Goal: Information Seeking & Learning: Learn about a topic

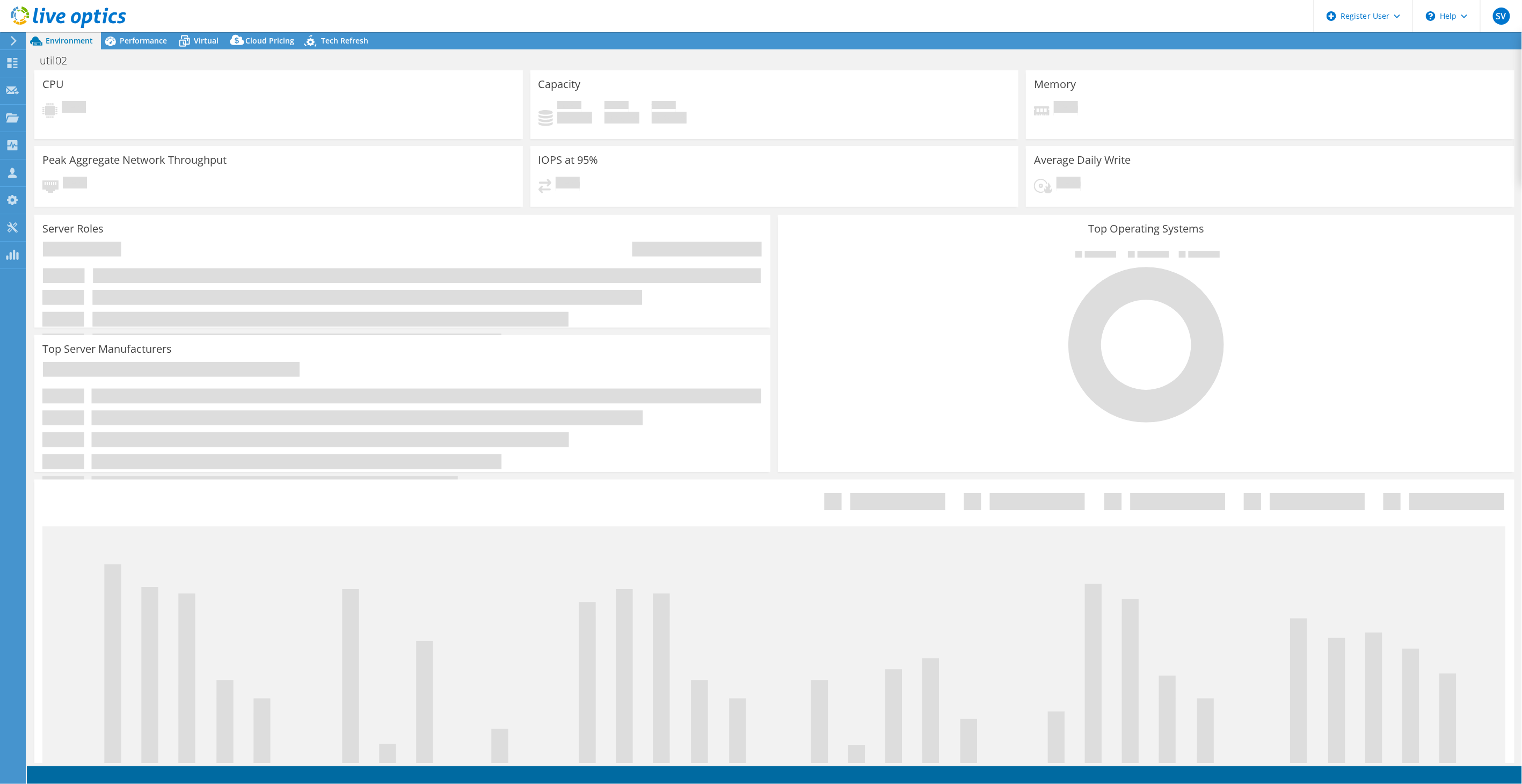
select select "USWest"
select select "USD"
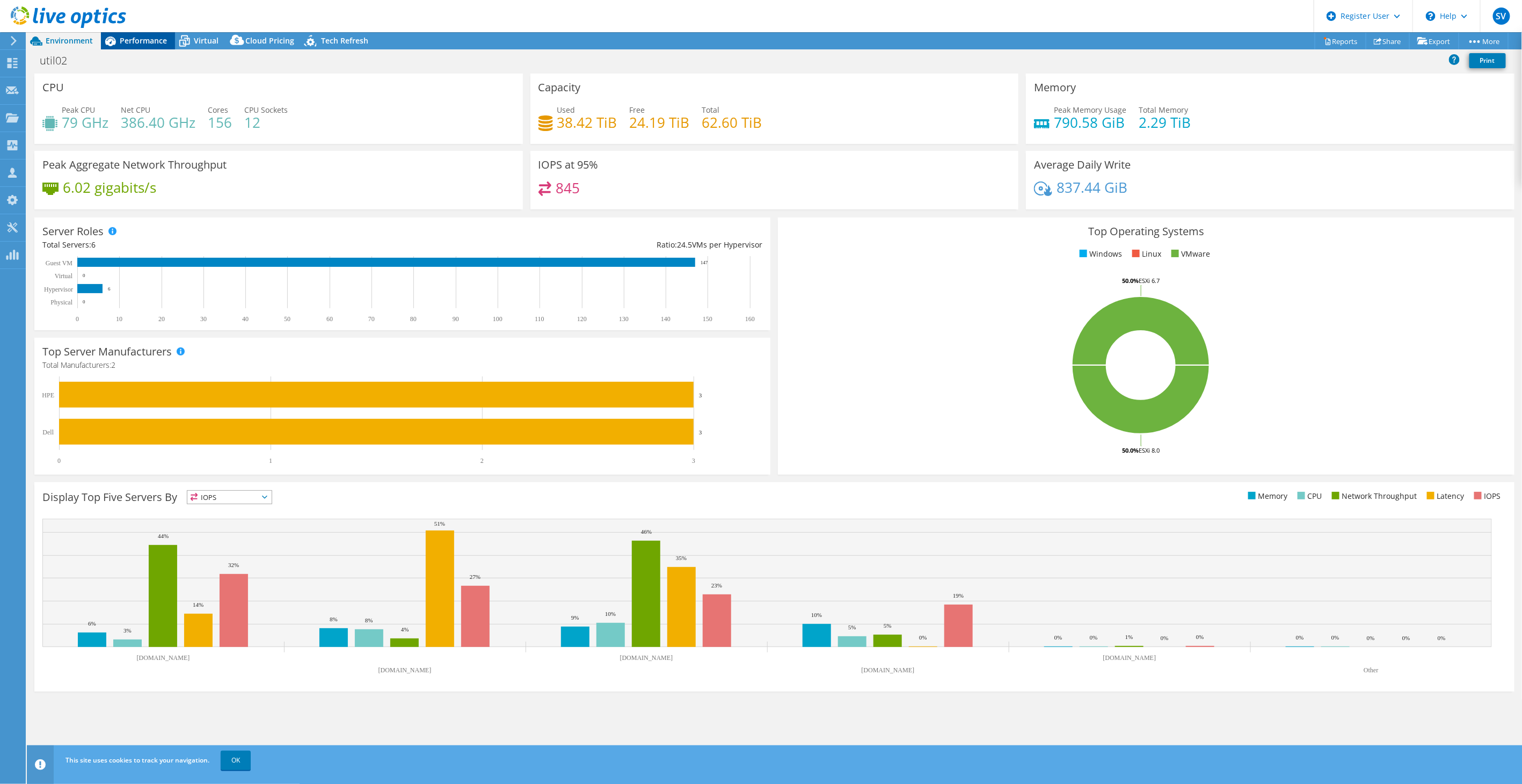
click at [126, 40] on span "Performance" at bounding box center [144, 40] width 47 height 10
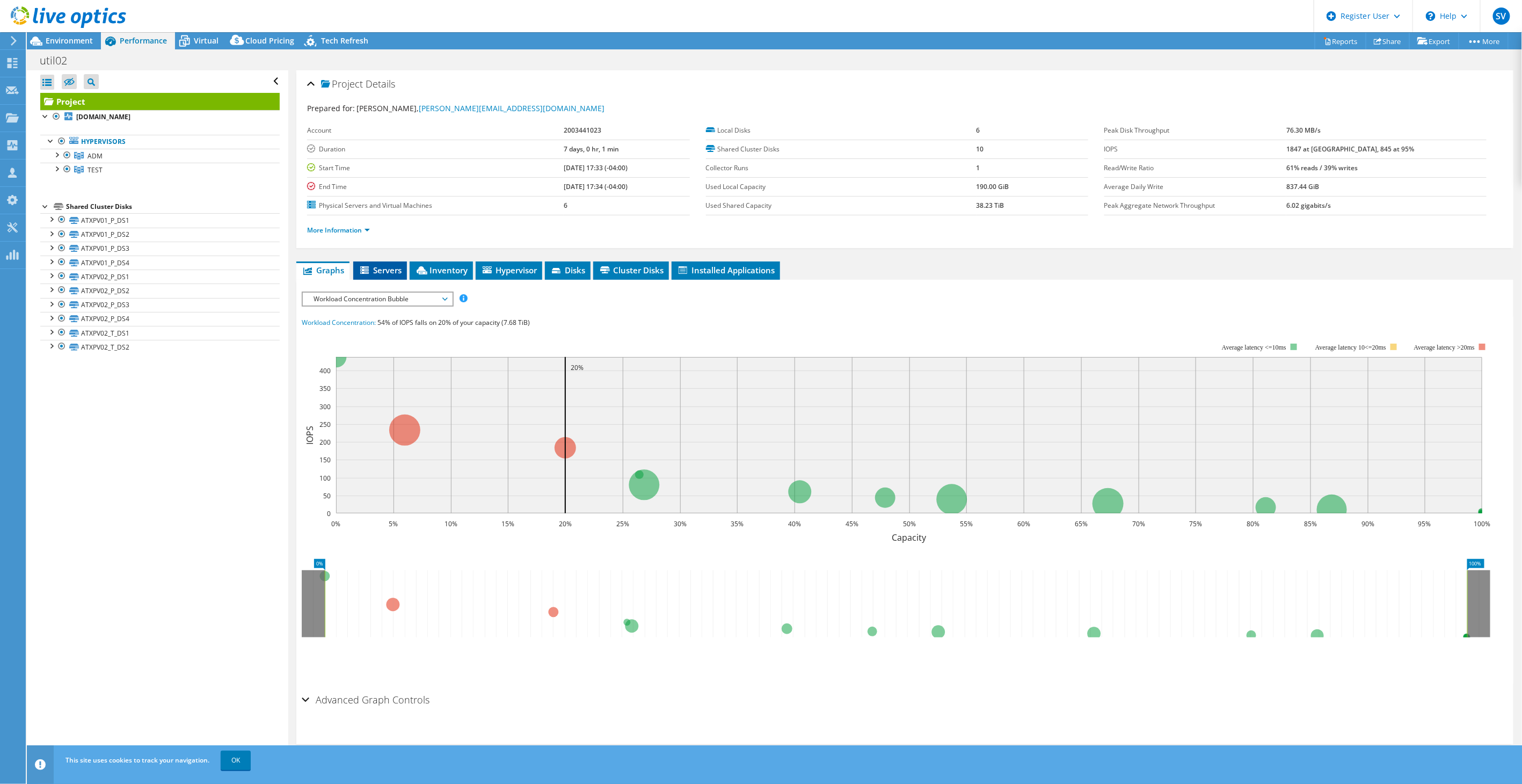
click at [389, 266] on span "Servers" at bounding box center [380, 270] width 43 height 11
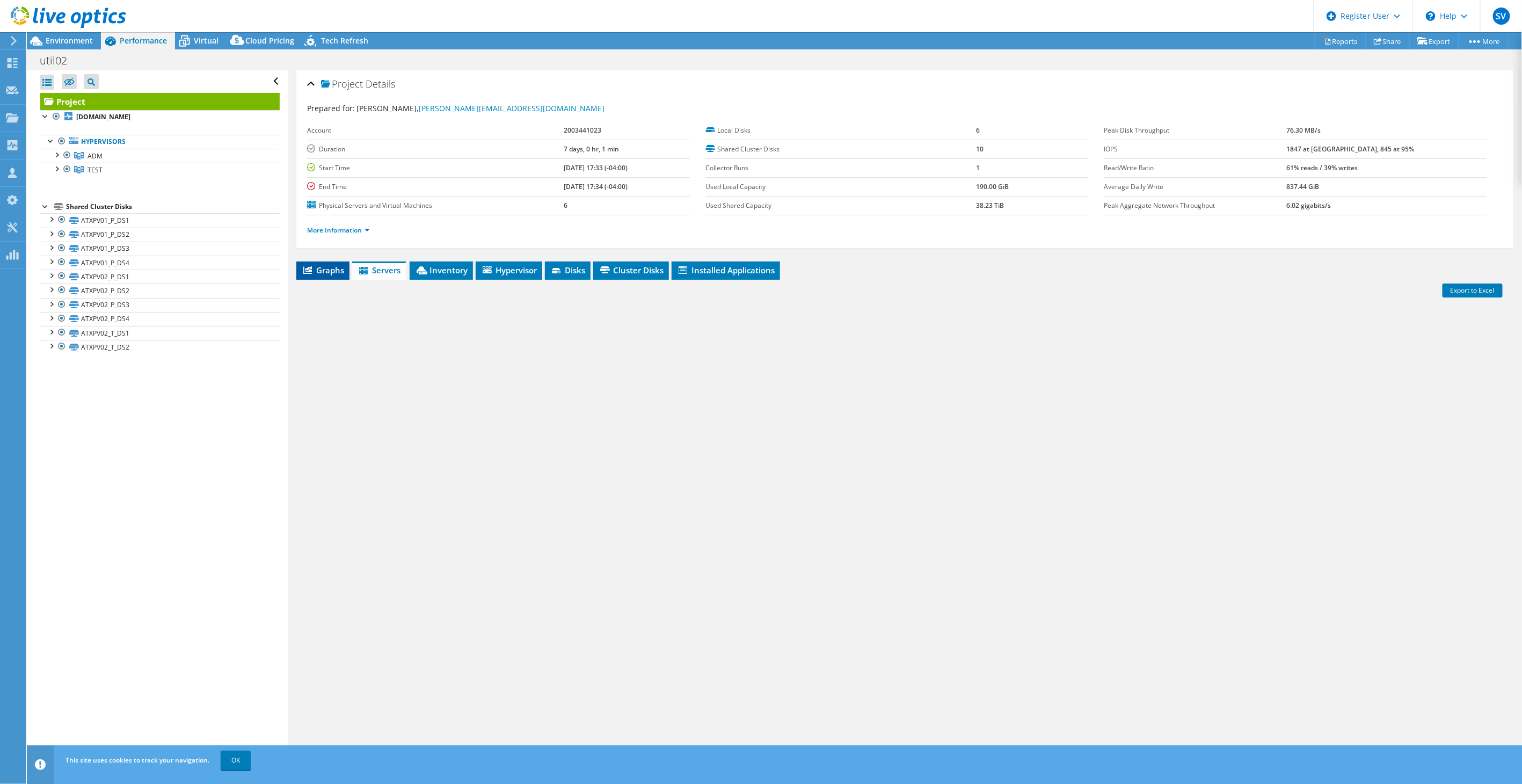
click at [342, 267] on span "Graphs" at bounding box center [323, 270] width 43 height 11
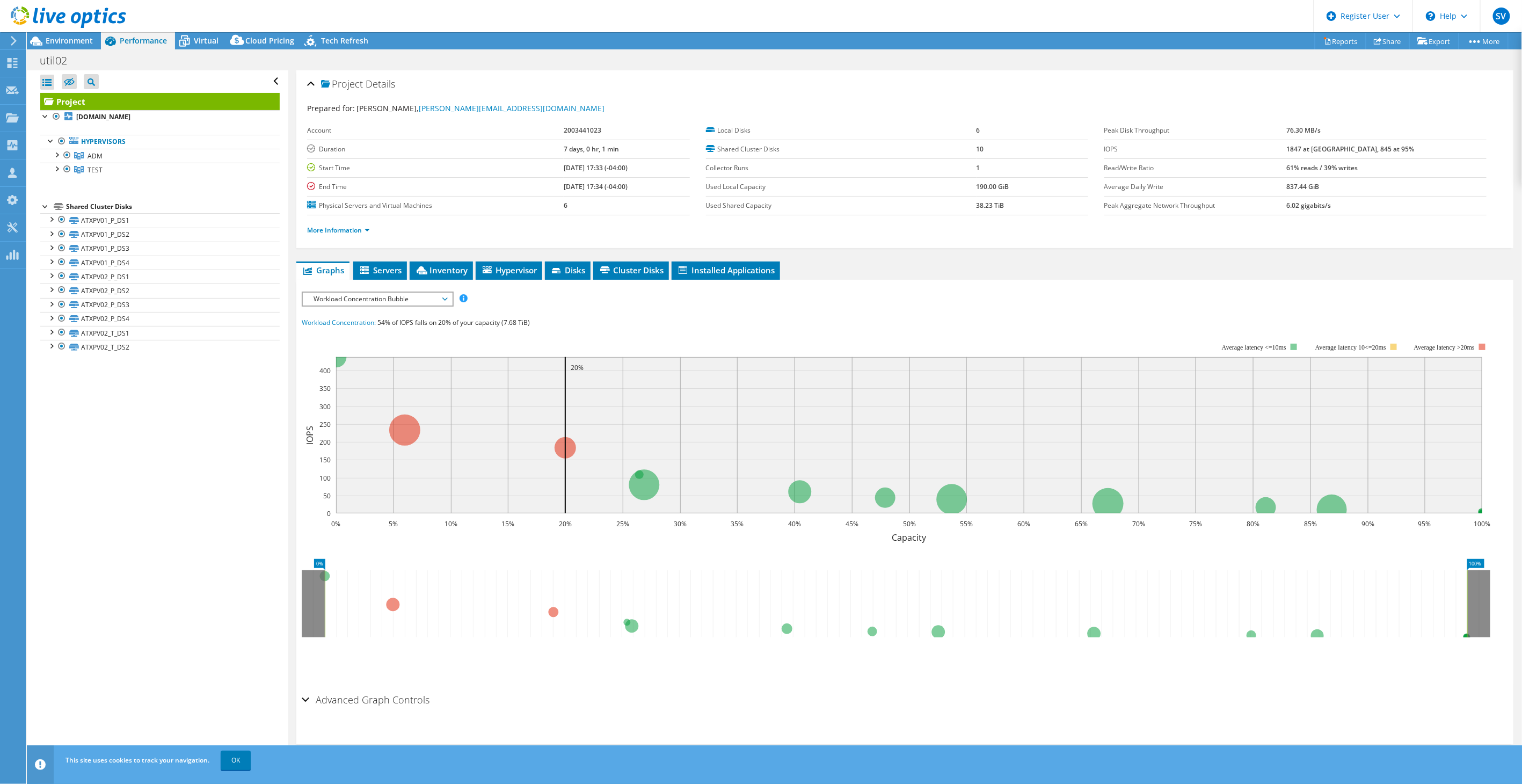
click at [346, 301] on span "Workload Concentration Bubble" at bounding box center [378, 299] width 138 height 13
click at [345, 306] on li "IOPS" at bounding box center [377, 312] width 149 height 13
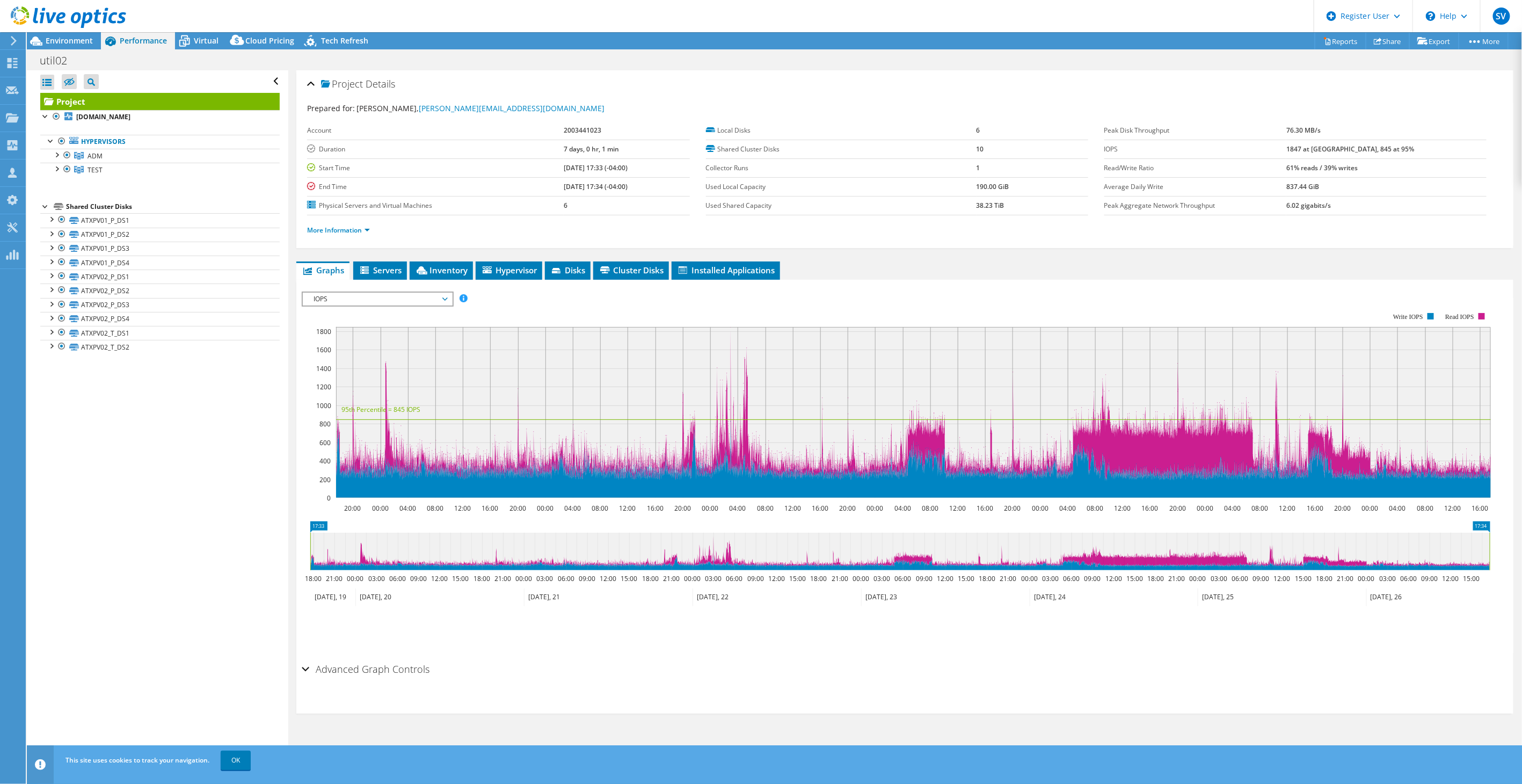
click at [352, 300] on span "IOPS" at bounding box center [378, 299] width 138 height 13
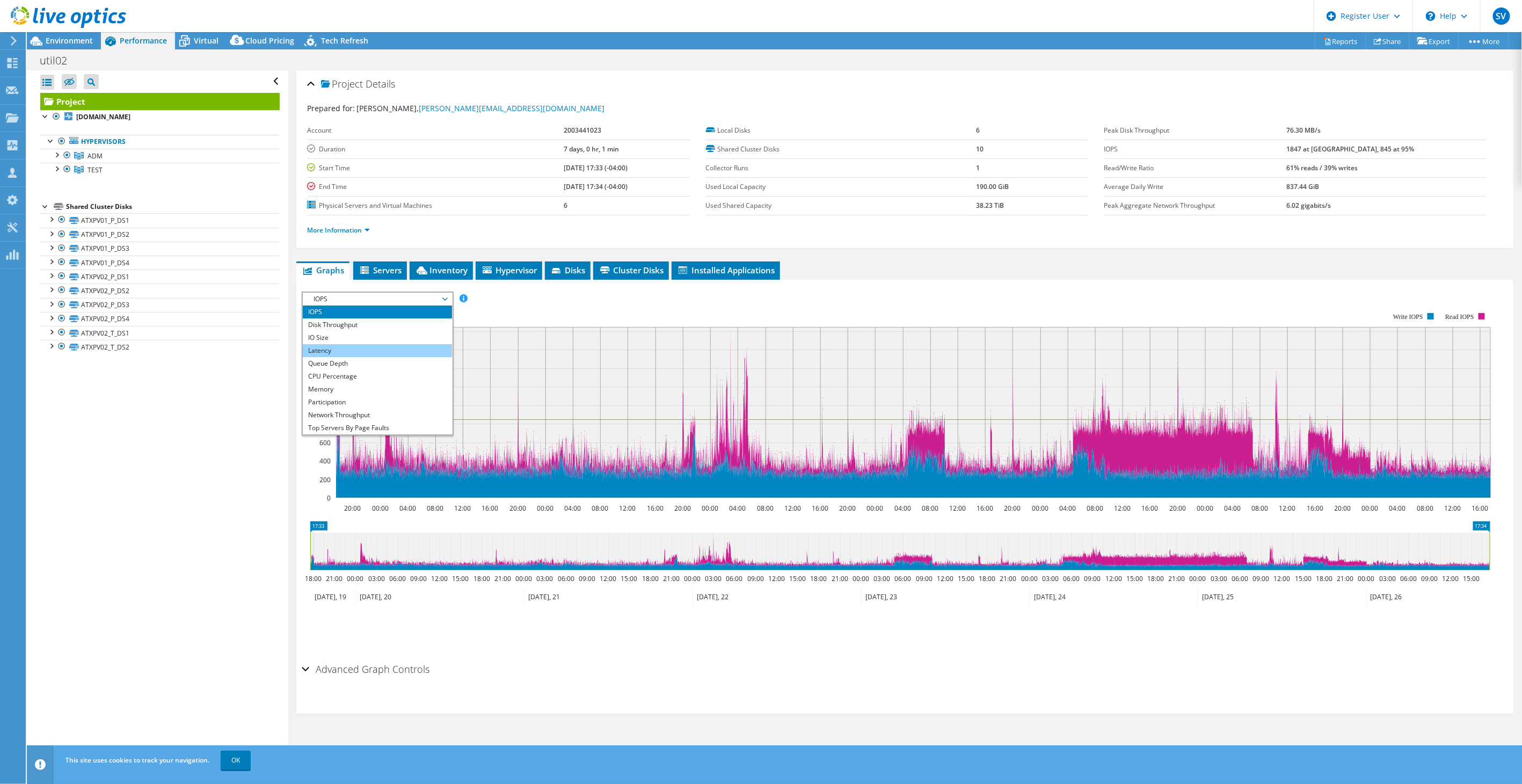
click at [304, 347] on li "Latency" at bounding box center [377, 350] width 149 height 13
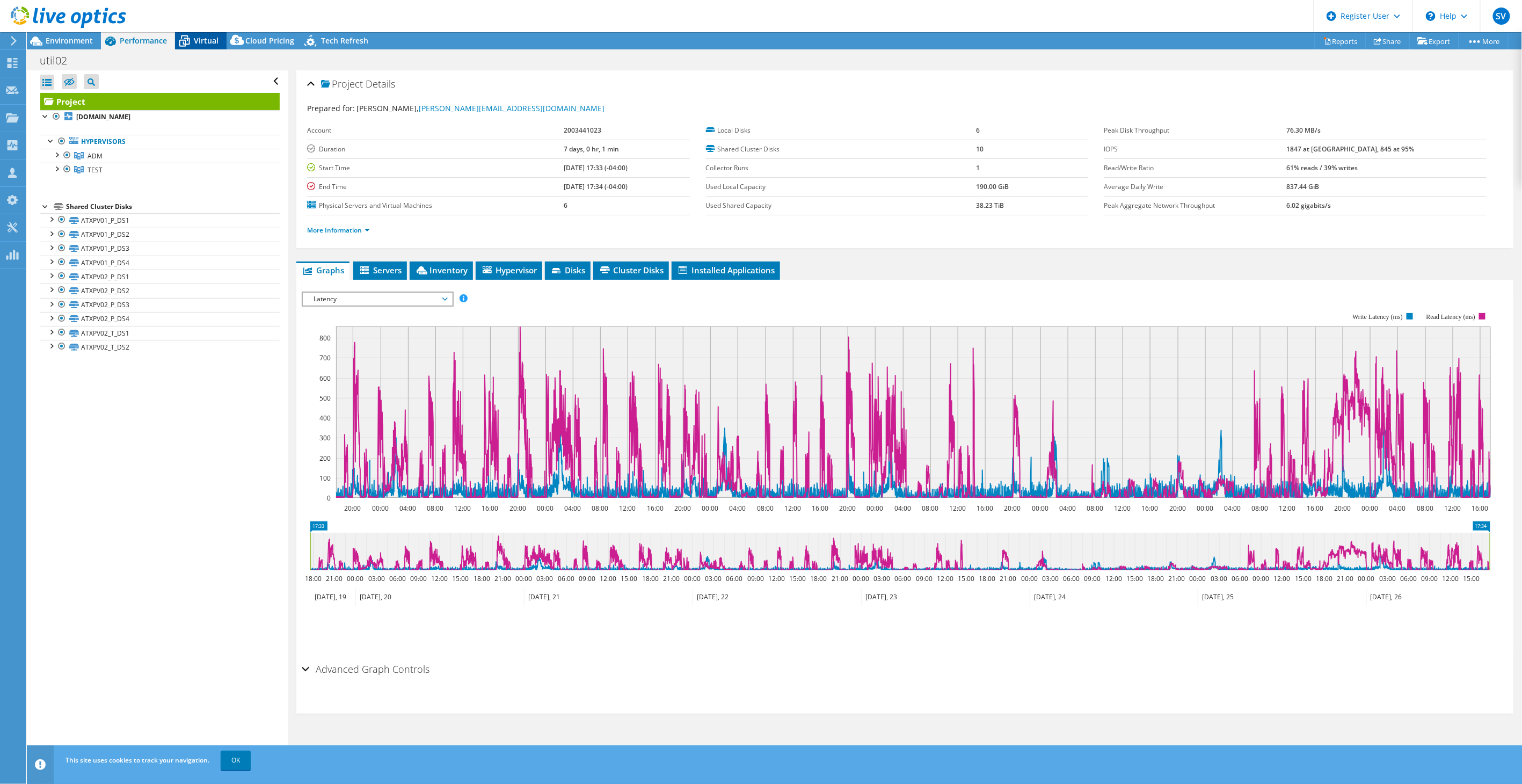
click at [212, 43] on span "Virtual" at bounding box center [206, 40] width 25 height 10
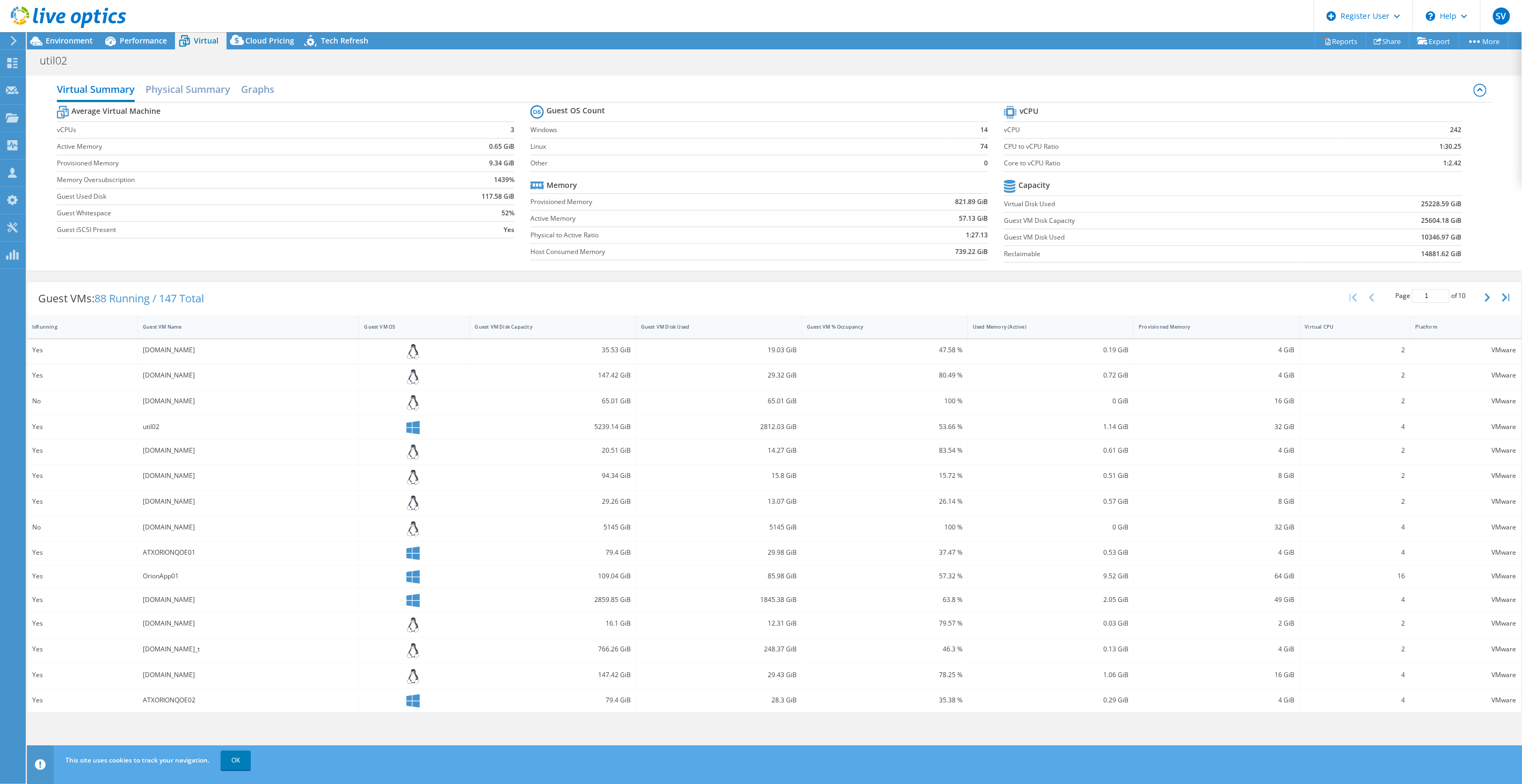
click at [438, 213] on td "52%" at bounding box center [459, 213] width 109 height 17
click at [506, 329] on div "Guest VM Disk Capacity" at bounding box center [547, 327] width 143 height 7
click at [125, 50] on div "util02 Print" at bounding box center [774, 60] width 1495 height 20
click at [129, 44] on span "Performance" at bounding box center [144, 40] width 47 height 10
